Goal: Find specific page/section: Find specific page/section

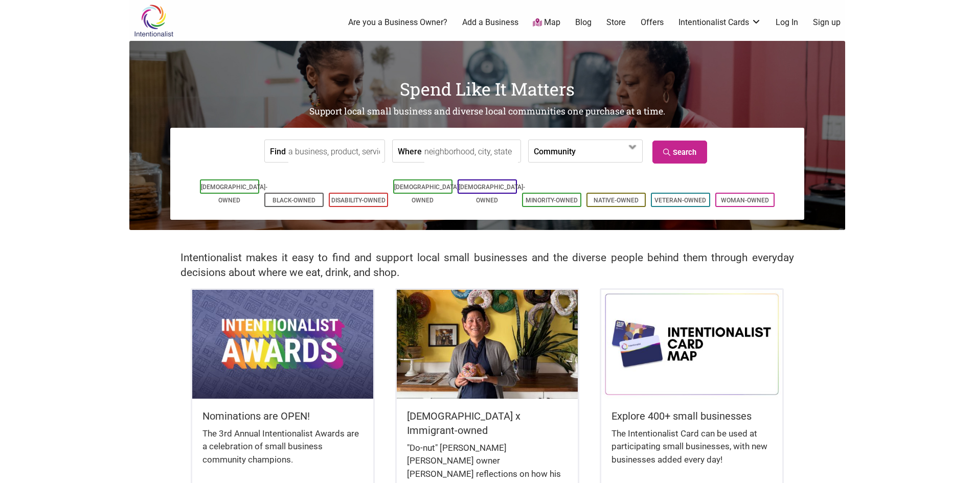
click at [489, 160] on input "Where" at bounding box center [471, 151] width 94 height 23
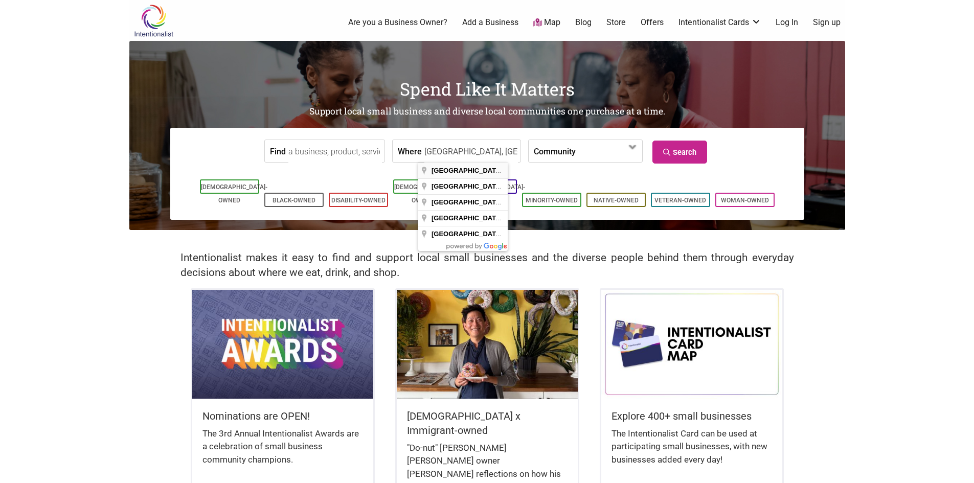
type input "Seattle, WA, USA"
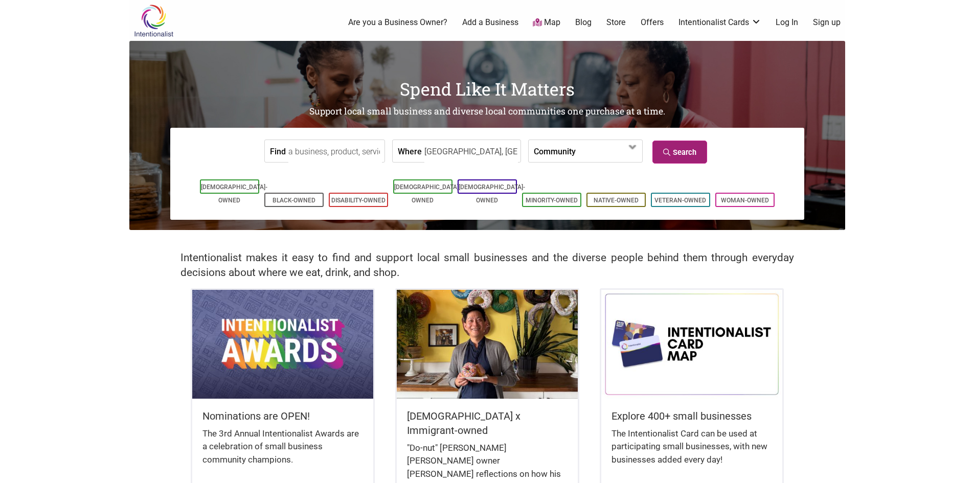
click at [506, 141] on link "Search" at bounding box center [679, 152] width 55 height 23
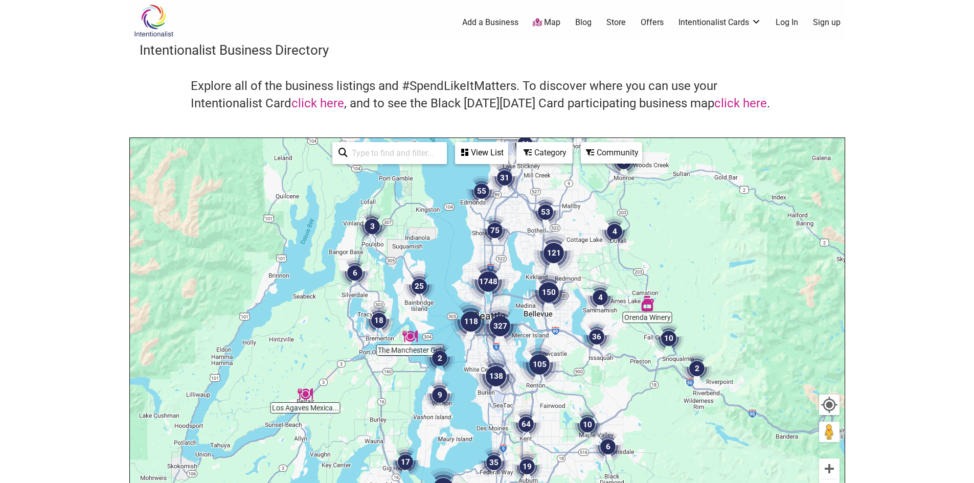
drag, startPoint x: 482, startPoint y: 356, endPoint x: 491, endPoint y: 321, distance: 36.3
click at [491, 321] on img "327" at bounding box center [500, 326] width 49 height 49
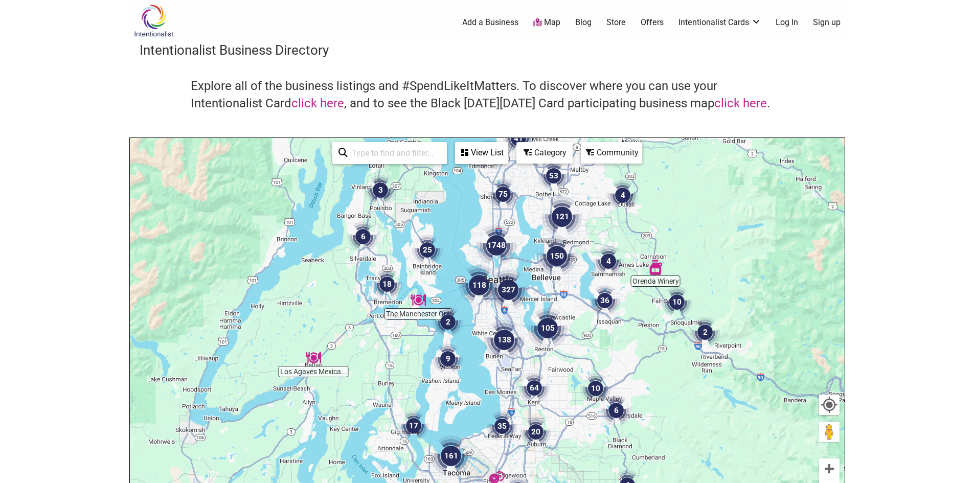
click at [476, 289] on img "118" at bounding box center [479, 285] width 49 height 49
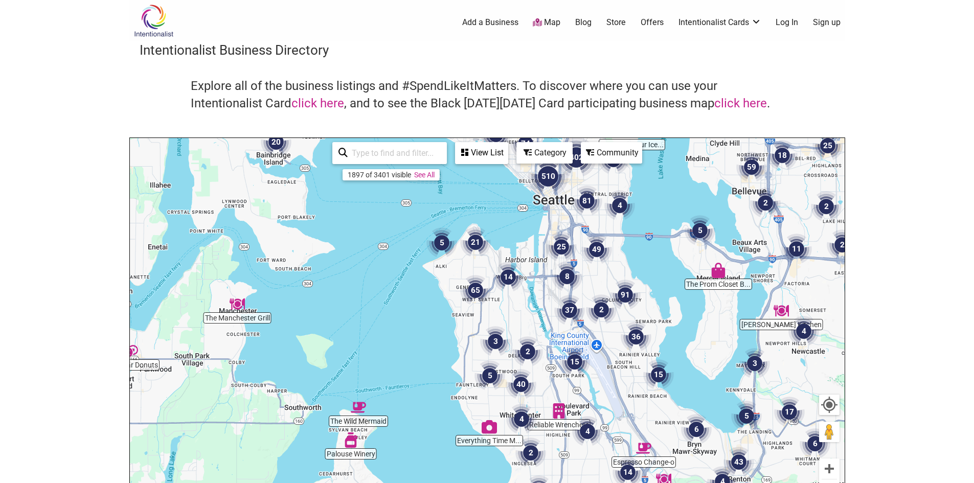
click at [598, 298] on img "2" at bounding box center [601, 309] width 39 height 39
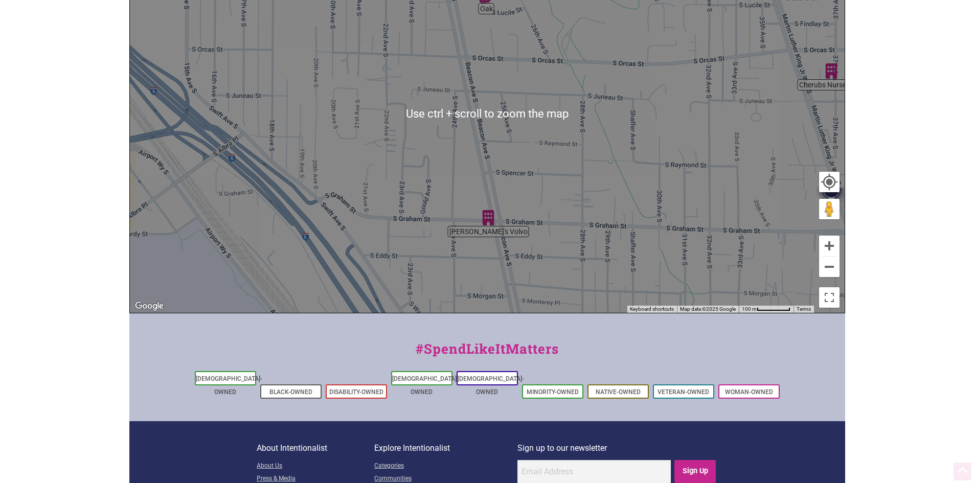
scroll to position [256, 0]
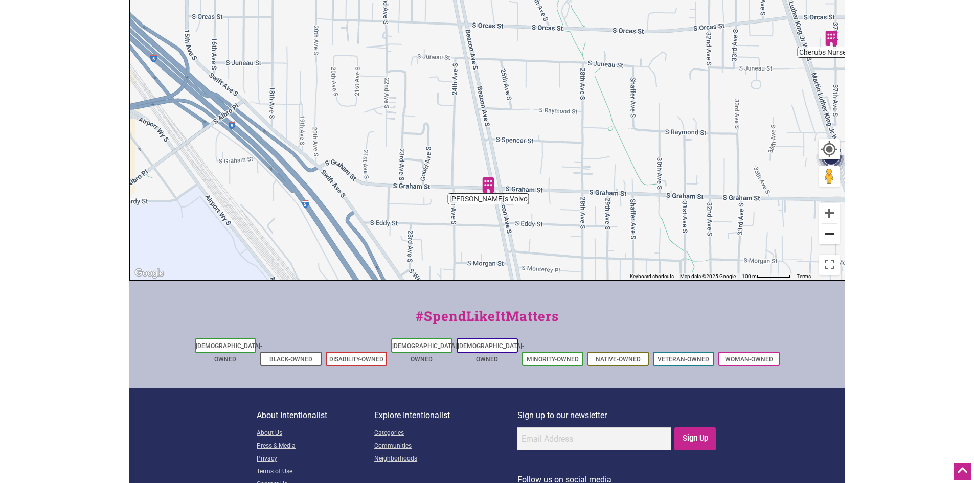
click at [834, 232] on button "Zoom out" at bounding box center [829, 234] width 20 height 20
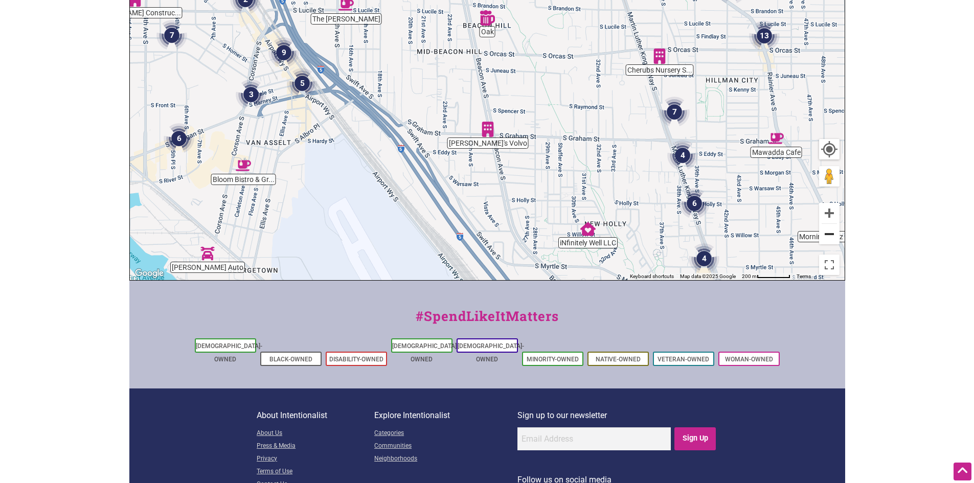
click at [834, 231] on button "Zoom out" at bounding box center [829, 234] width 20 height 20
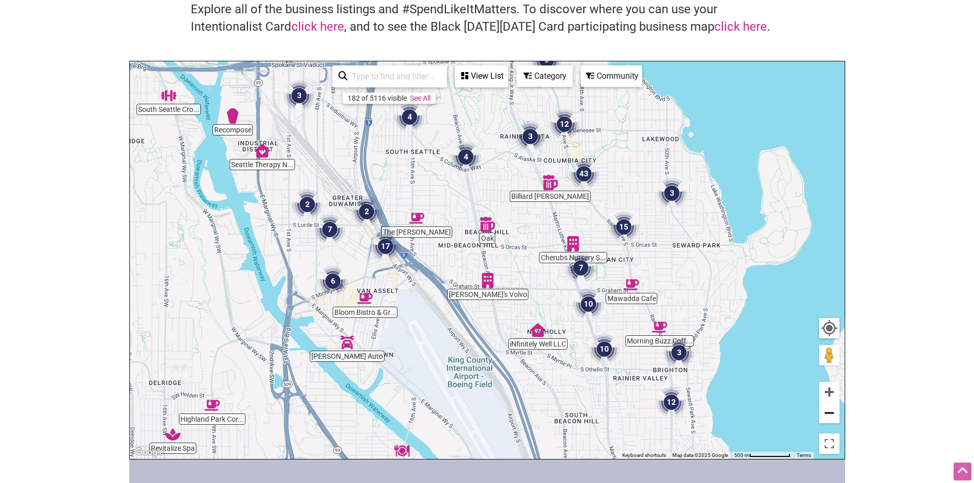
scroll to position [0, 0]
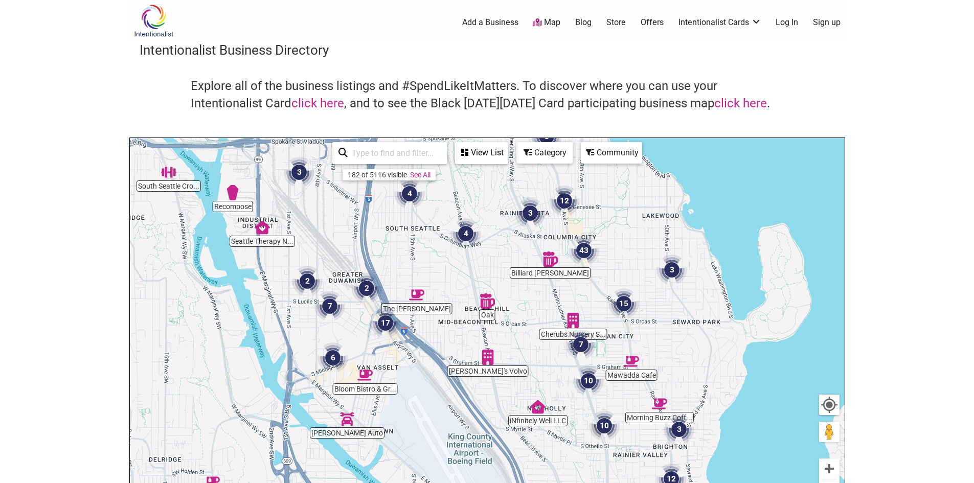
click at [621, 21] on link "Store" at bounding box center [615, 22] width 19 height 11
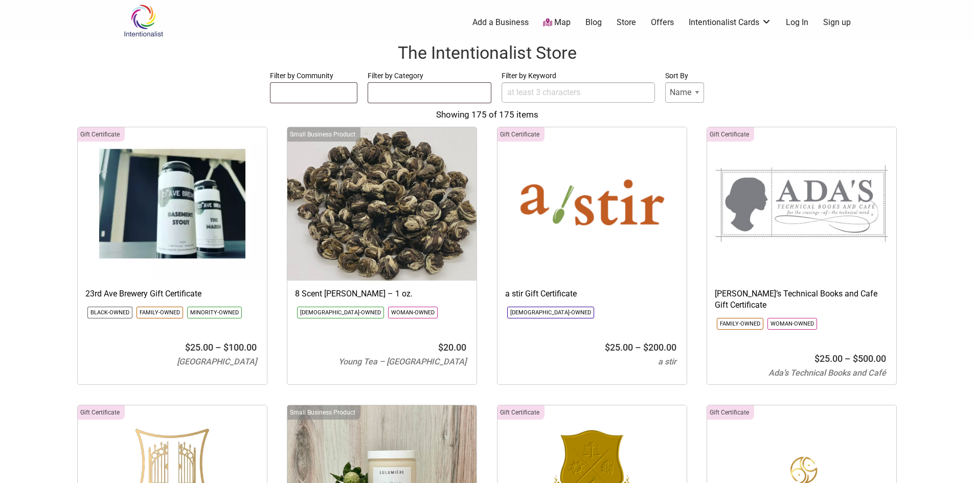
select select
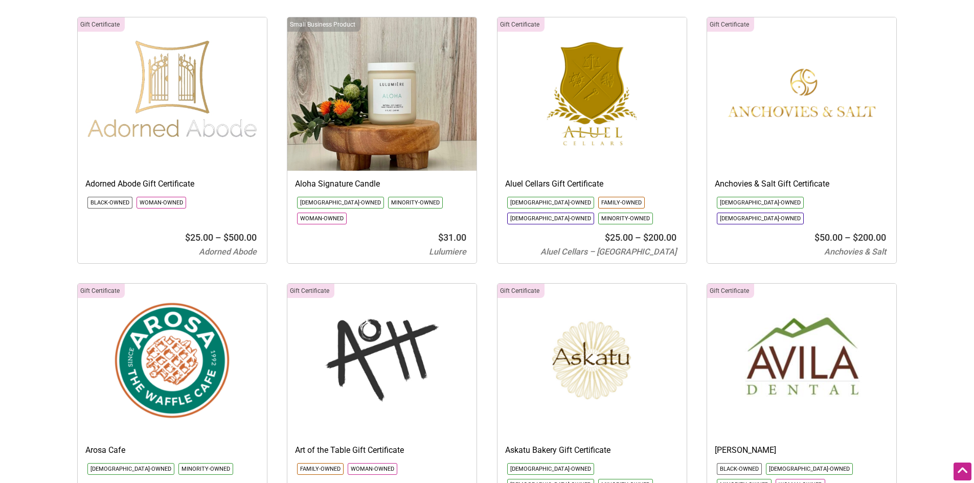
scroll to position [511, 0]
